Goal: Task Accomplishment & Management: Use online tool/utility

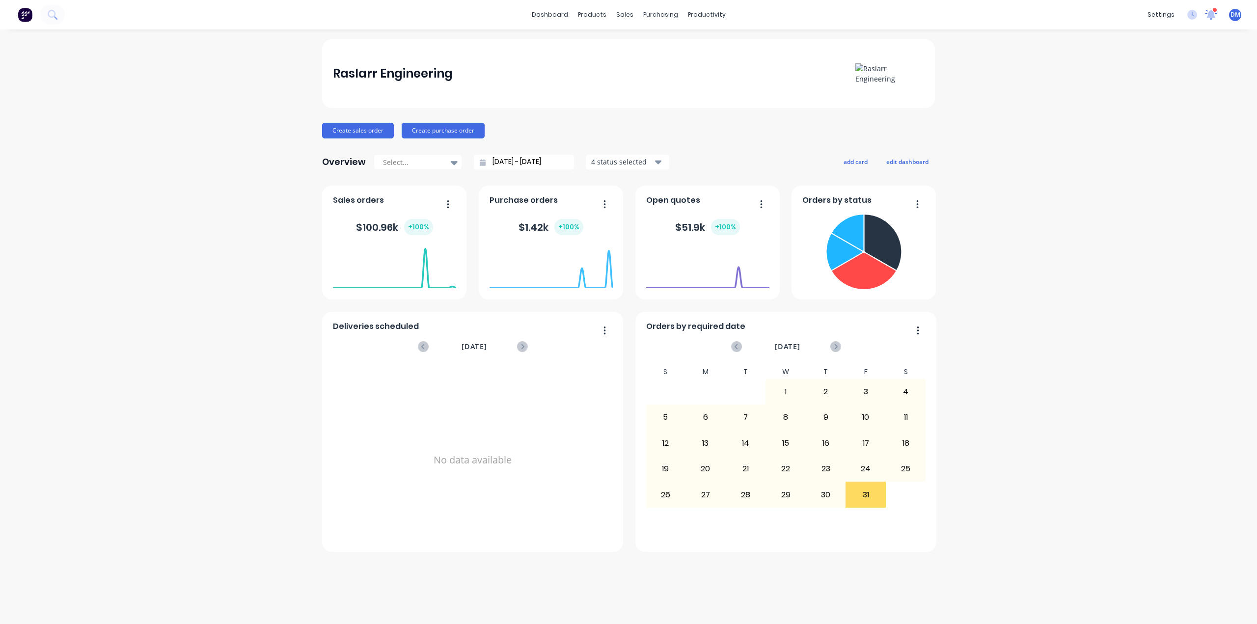
click at [1213, 16] on icon at bounding box center [1212, 13] width 10 height 9
click at [964, 98] on div "Apex Decor" at bounding box center [990, 94] width 144 height 10
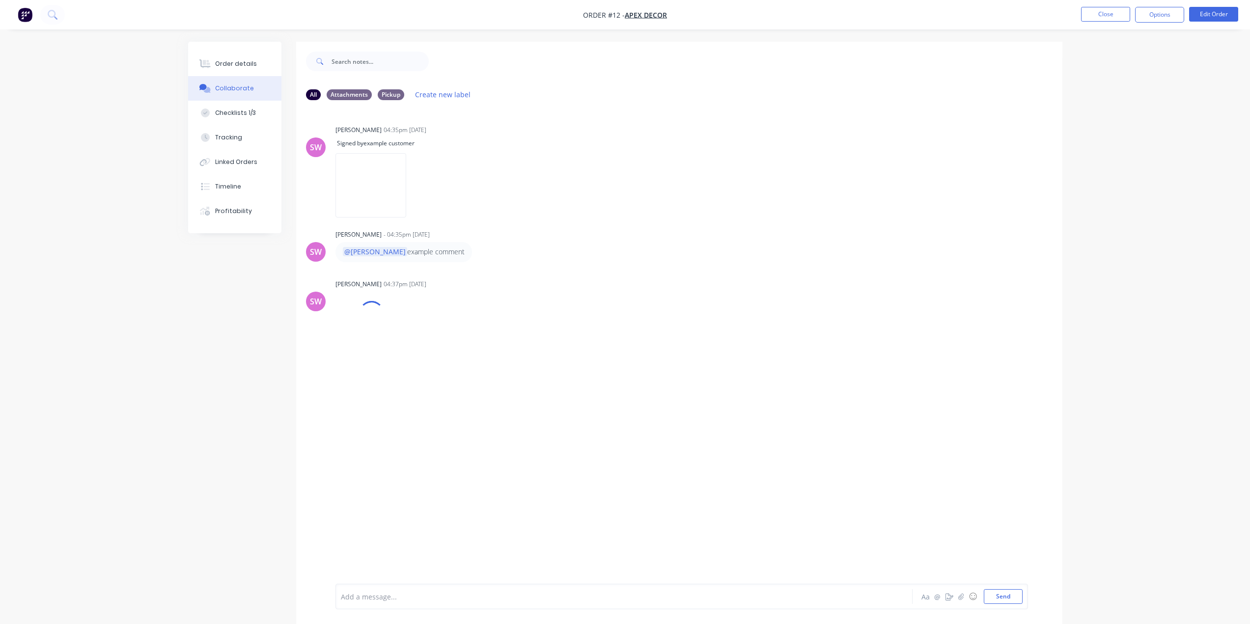
click at [17, 16] on button "button" at bounding box center [25, 15] width 21 height 16
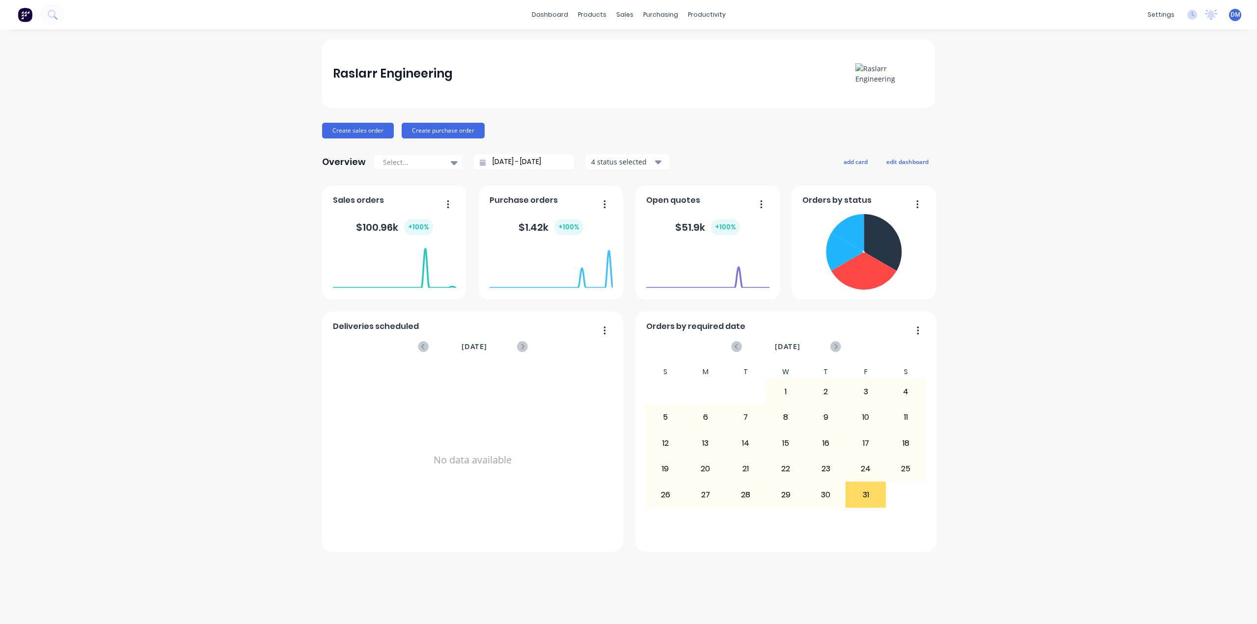
click at [1231, 16] on span "DM" at bounding box center [1236, 14] width 10 height 9
click at [1167, 20] on div "settings" at bounding box center [1161, 14] width 37 height 15
click at [1115, 84] on link "Integrations" at bounding box center [1115, 87] width 130 height 20
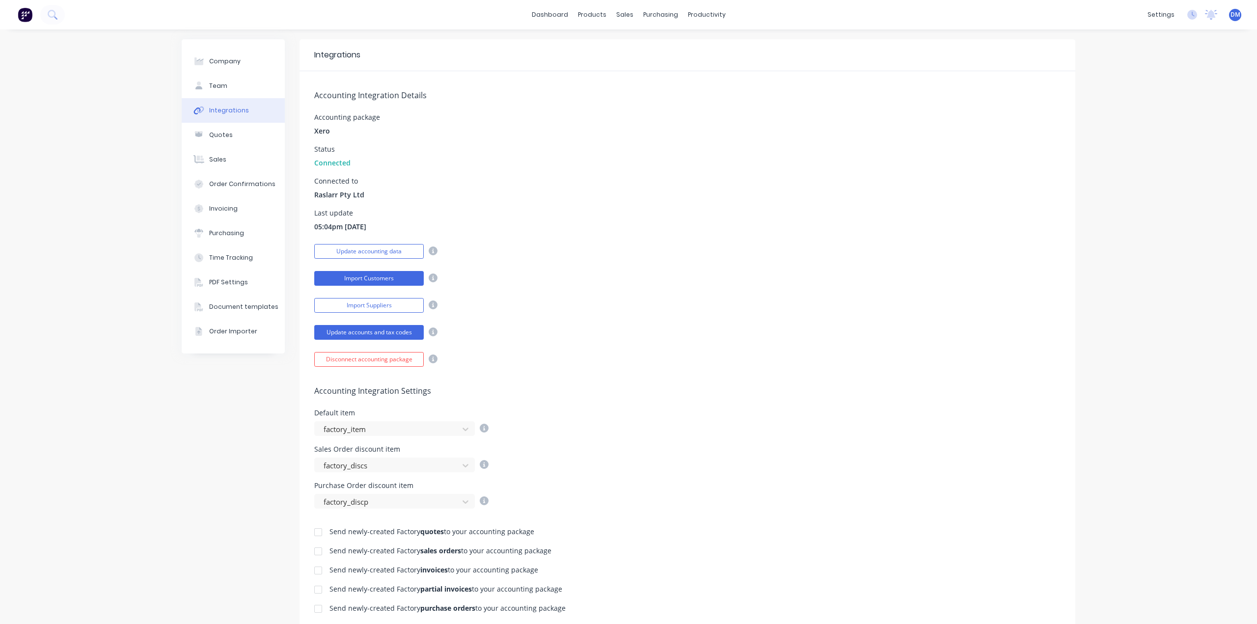
click at [403, 278] on button "Import Customers" at bounding box center [369, 278] width 110 height 15
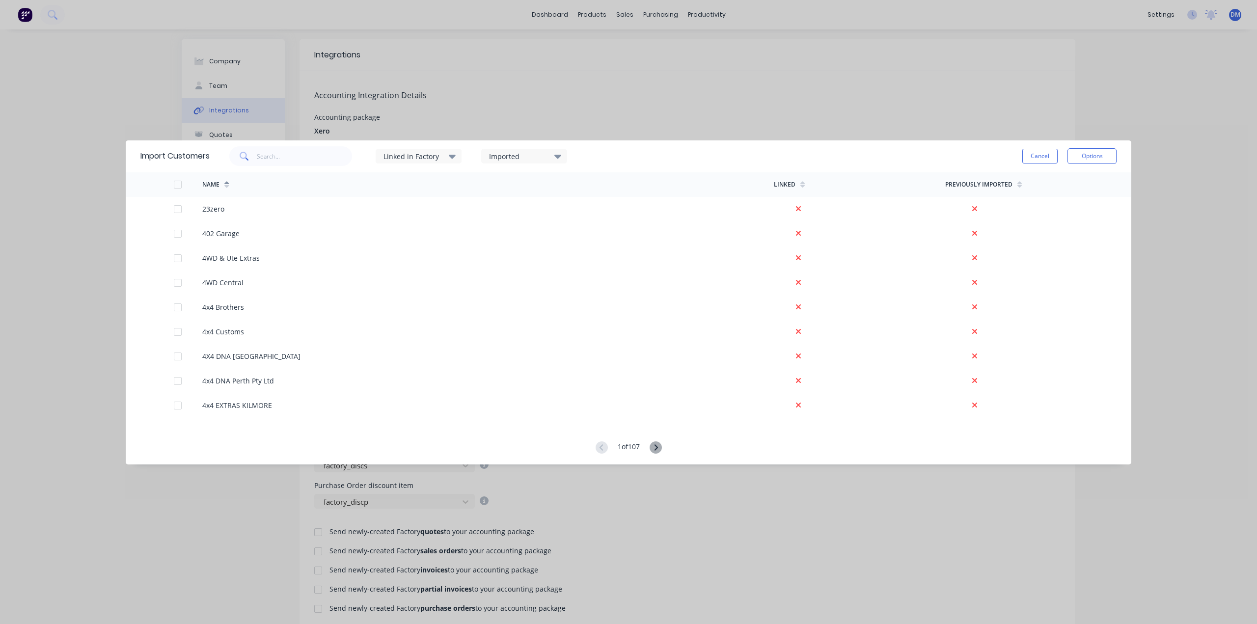
click at [660, 451] on icon at bounding box center [656, 448] width 12 height 12
click at [1170, 117] on div "Import Customers Linked in Factory Imported Cancel Options Name Linked Previous…" at bounding box center [628, 312] width 1257 height 624
